Goal: Find contact information: Find contact information

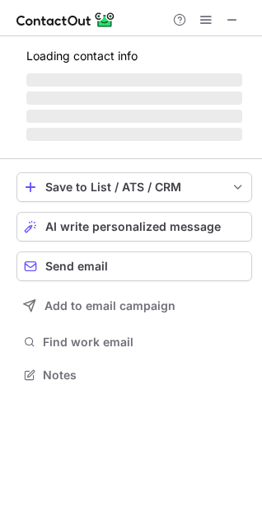
scroll to position [399, 262]
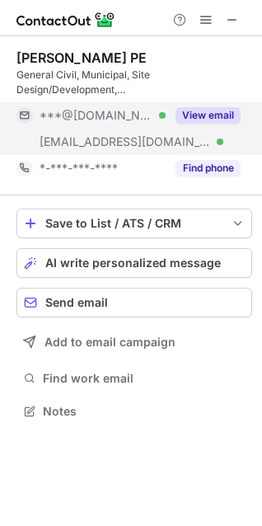
click at [212, 110] on button "View email" at bounding box center [207, 115] width 65 height 16
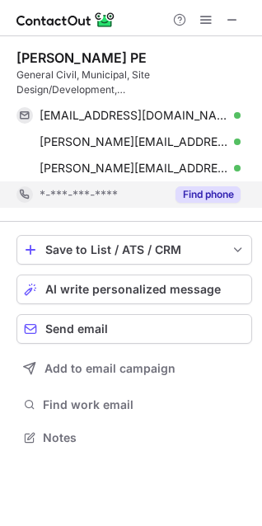
click at [196, 201] on button "Find phone" at bounding box center [207, 194] width 65 height 16
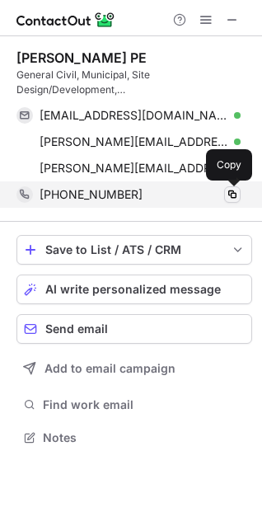
click at [233, 198] on span at bounding box center [232, 194] width 13 height 13
click at [235, 197] on span at bounding box center [232, 194] width 13 height 13
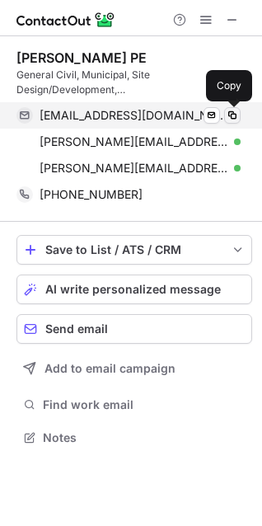
click at [237, 115] on span at bounding box center [232, 115] width 13 height 13
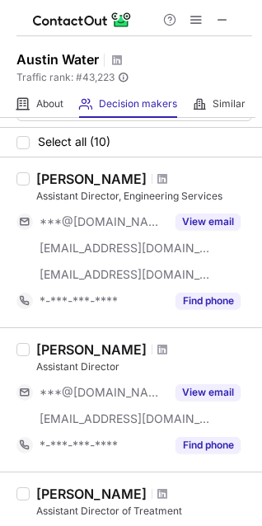
scroll to position [0, 0]
